Goal: Find specific page/section: Find specific page/section

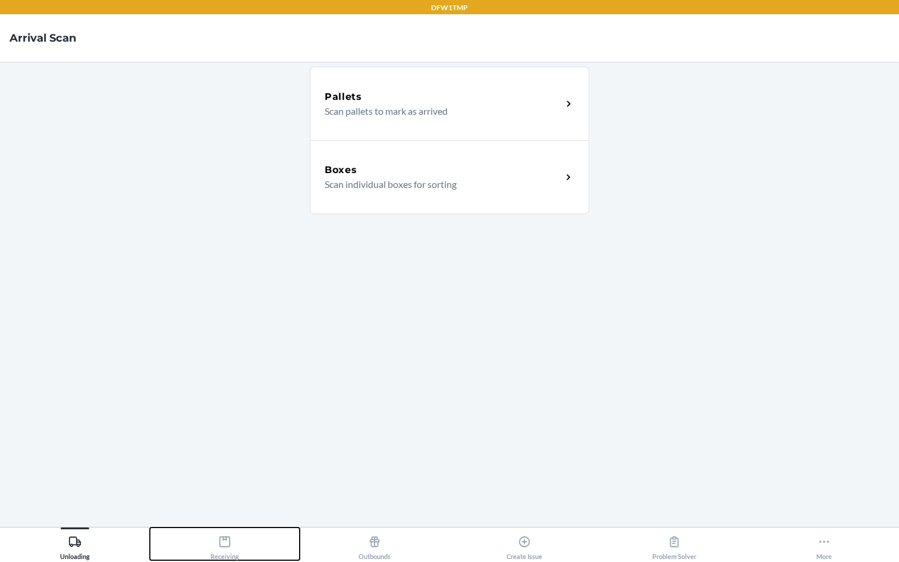
click at [235, 548] on div "Receiving" at bounding box center [224, 545] width 29 height 30
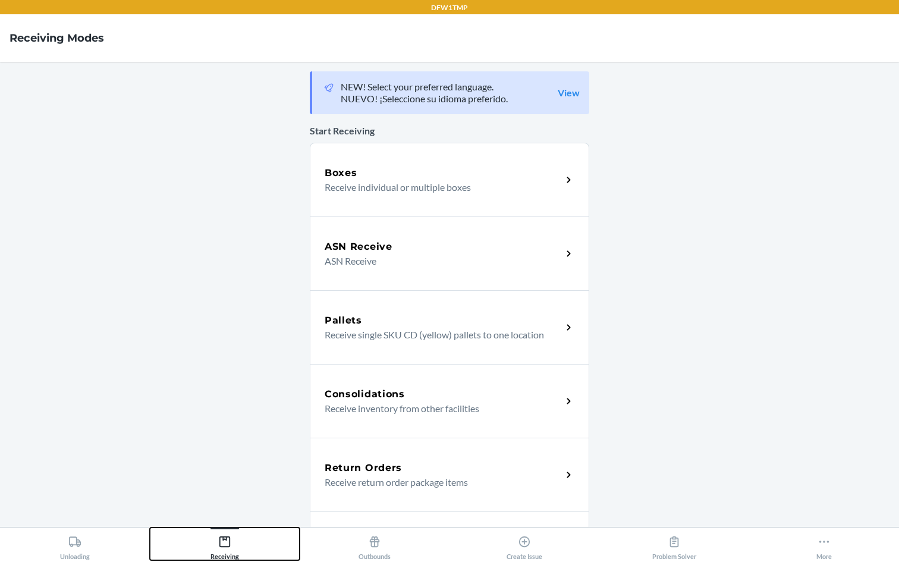
scroll to position [341, 0]
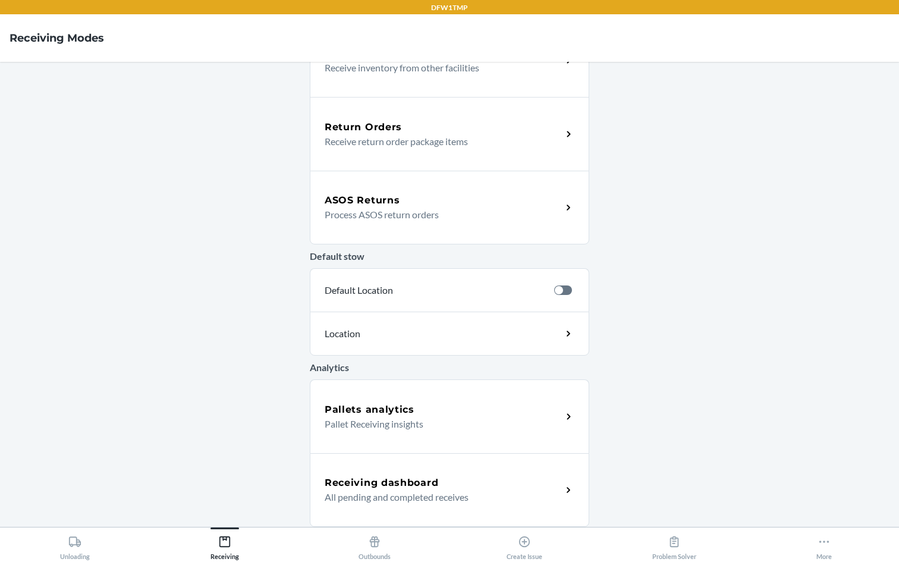
click at [422, 468] on div "Receiving dashboard All pending and completed receives" at bounding box center [449, 490] width 279 height 74
